Goal: Leave review/rating

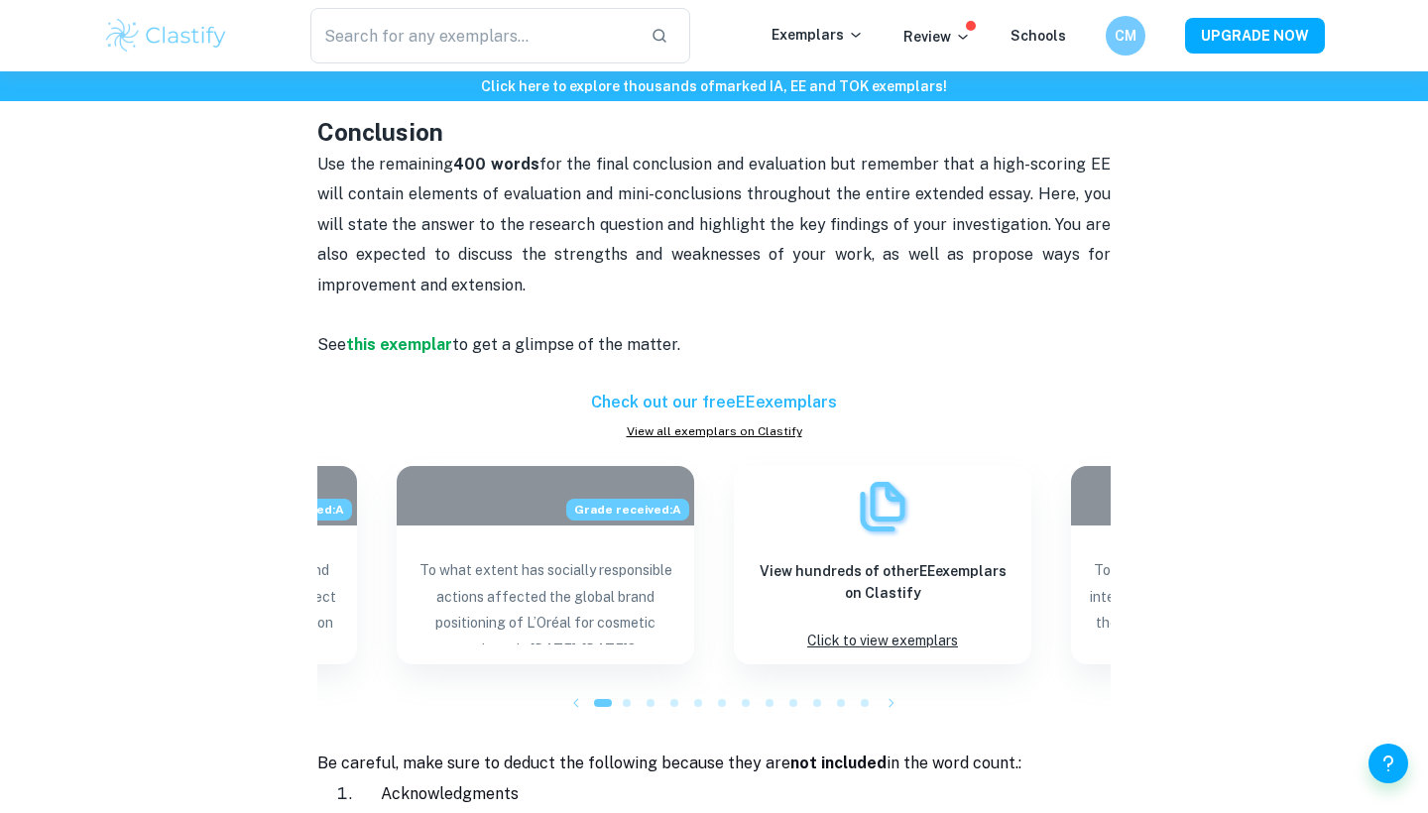
scroll to position [1680, 0]
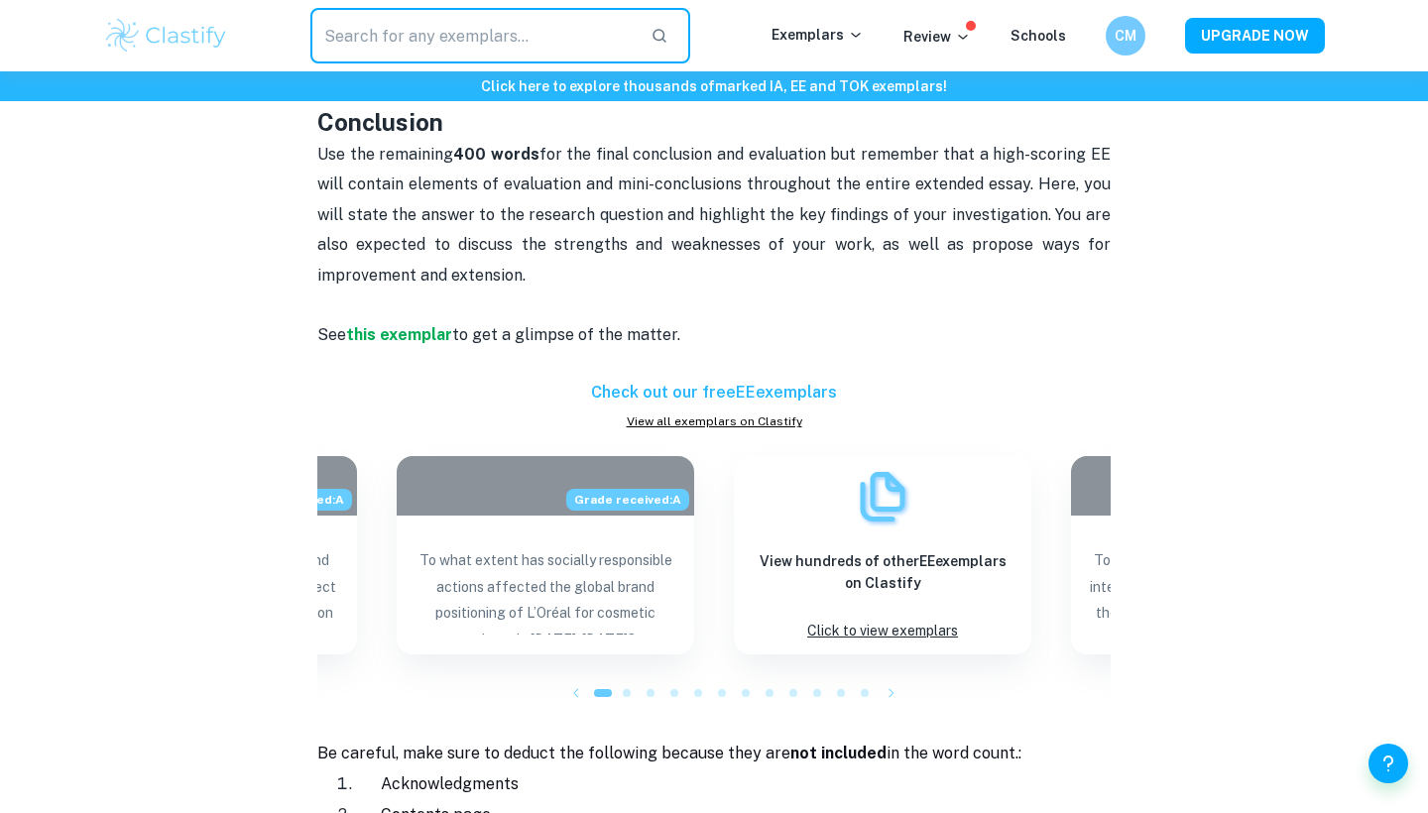
click at [369, 27] on input "text" at bounding box center [472, 36] width 324 height 56
type input "history EE"
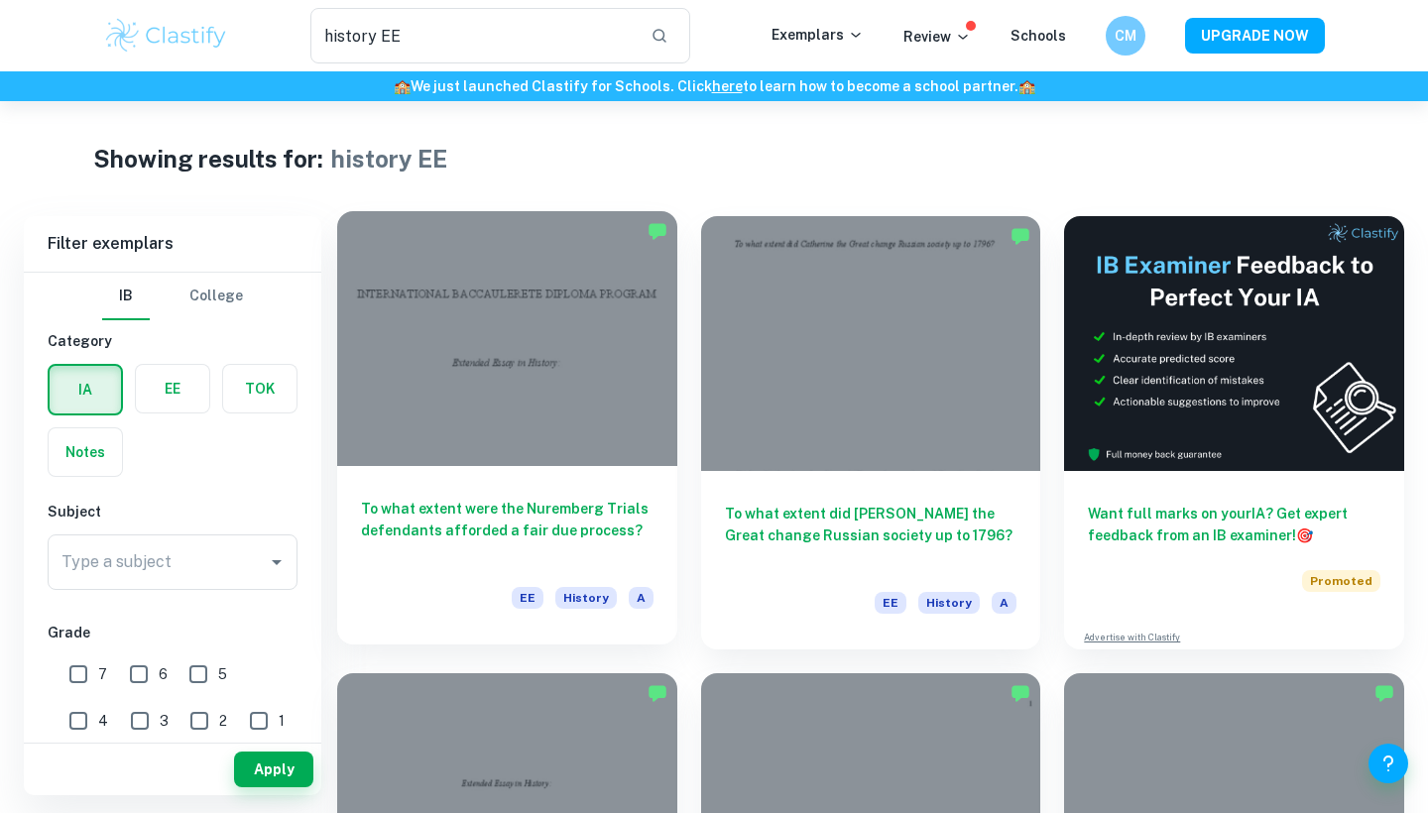
click at [445, 413] on div at bounding box center [507, 338] width 340 height 255
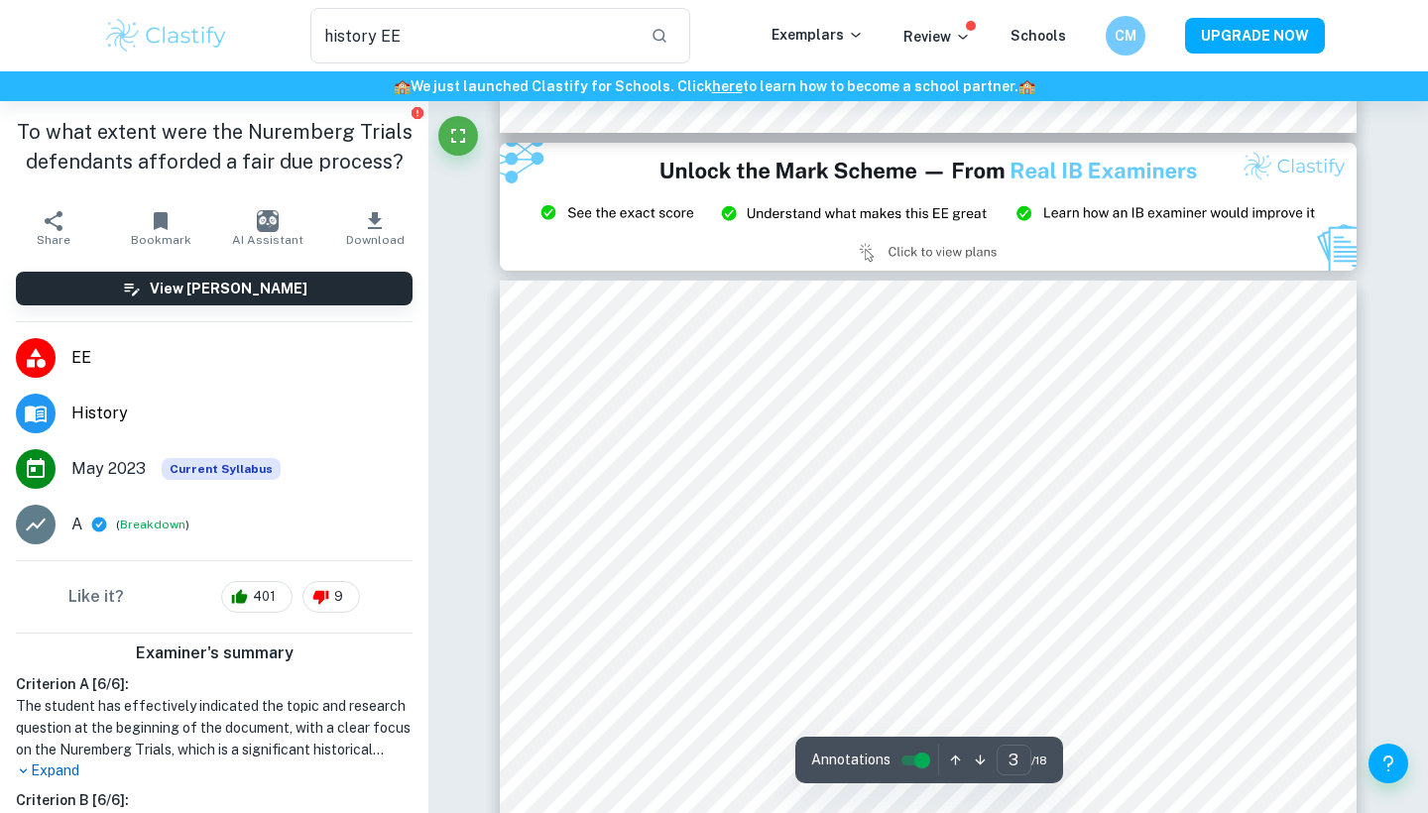
scroll to position [2577, 1]
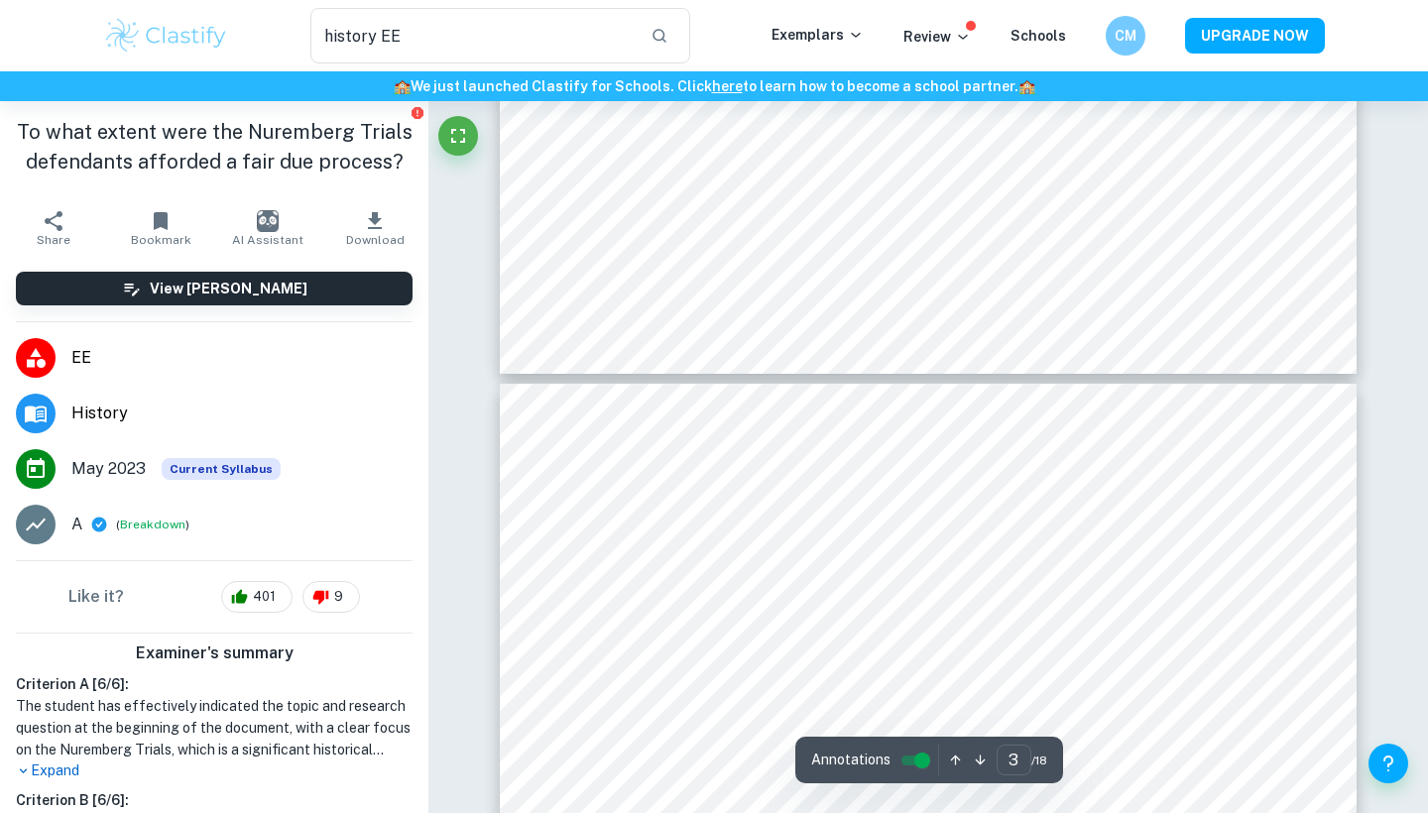
type input "4"
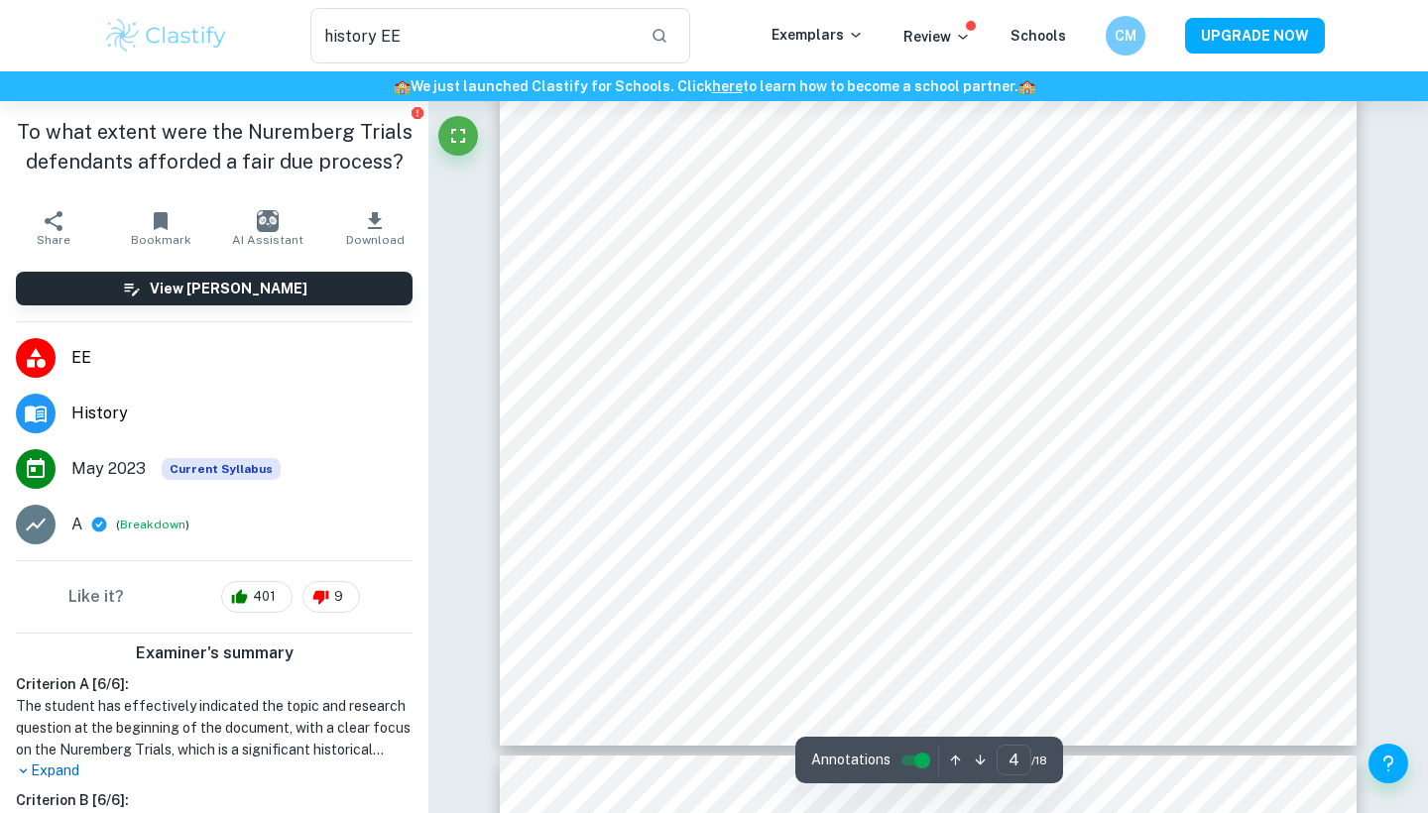
scroll to position [4530, 0]
